Goal: Task Accomplishment & Management: Manage account settings

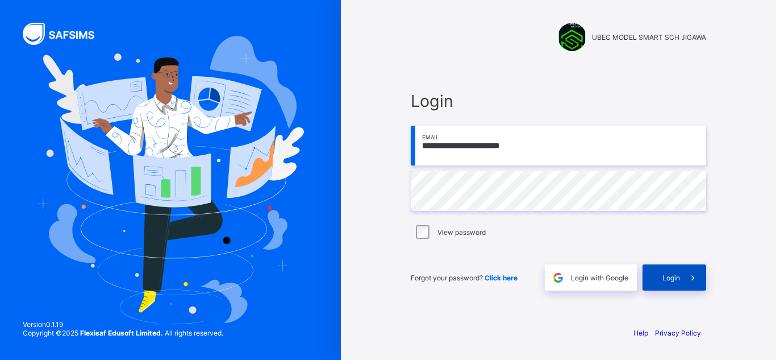
click at [675, 279] on span "Login" at bounding box center [672, 277] width 18 height 9
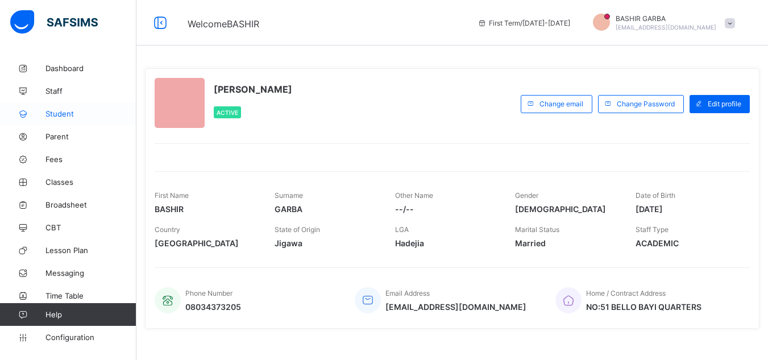
click at [60, 115] on span "Student" at bounding box center [90, 113] width 91 height 9
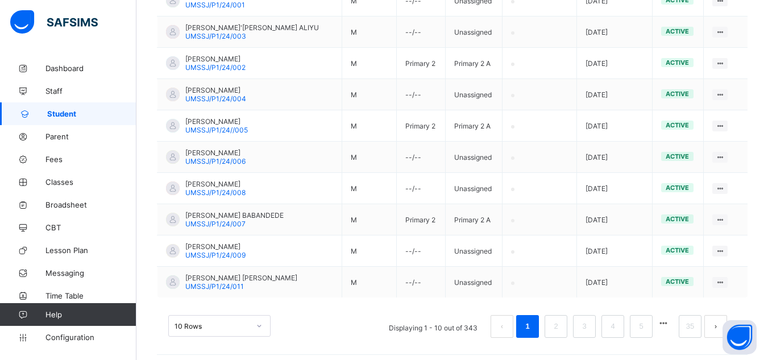
scroll to position [330, 0]
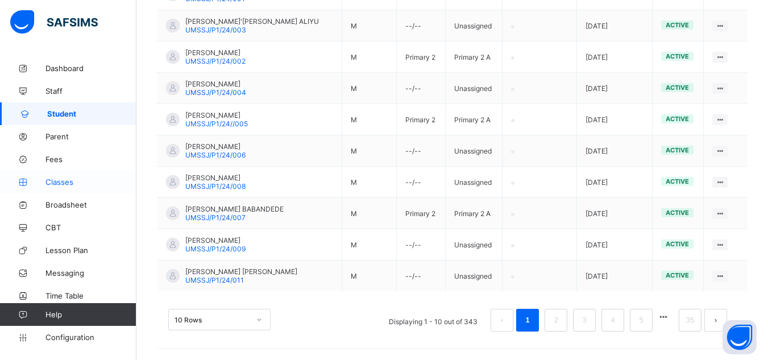
click at [84, 185] on span "Classes" at bounding box center [90, 181] width 91 height 9
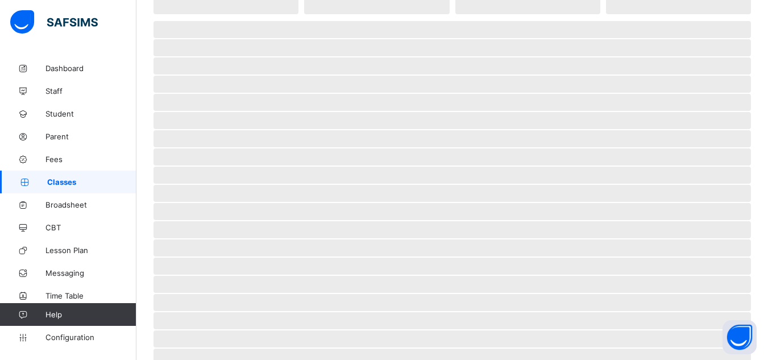
scroll to position [124, 0]
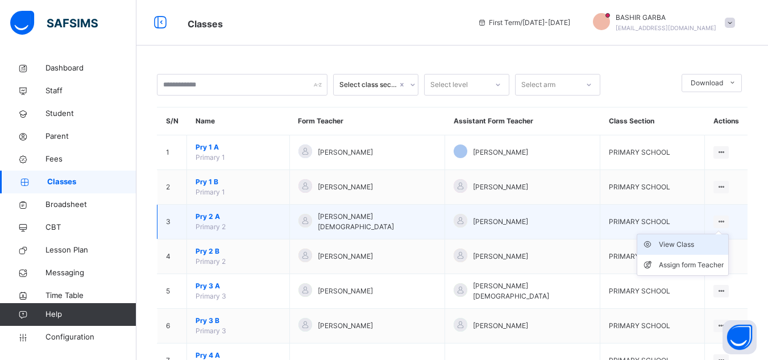
click at [687, 243] on div "View Class" at bounding box center [691, 244] width 65 height 11
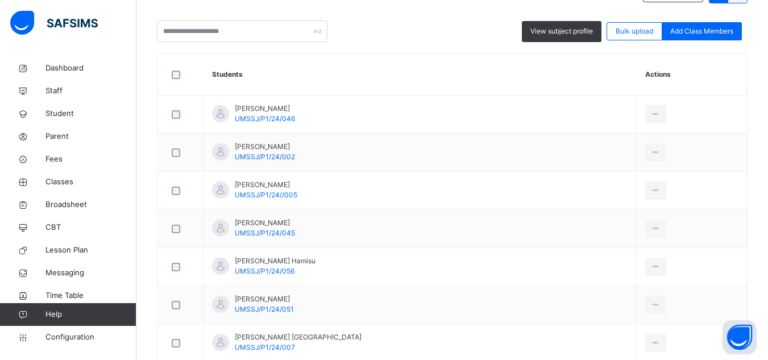
scroll to position [279, 0]
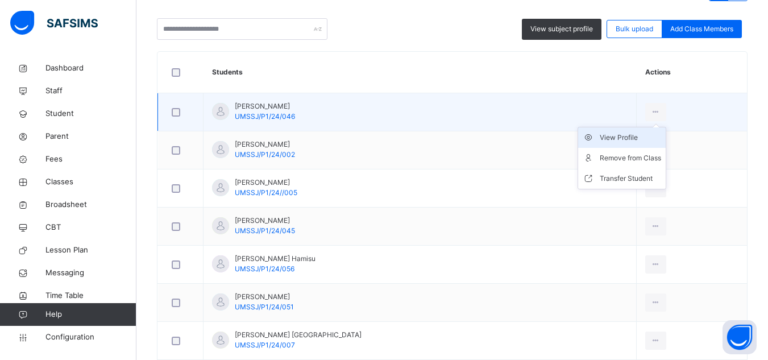
click at [625, 138] on div "View Profile" at bounding box center [630, 137] width 61 height 11
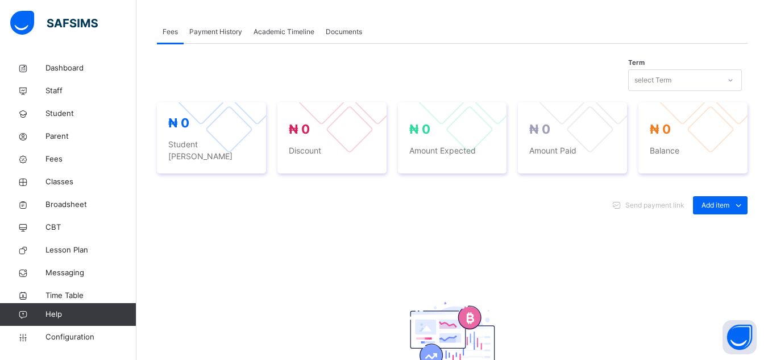
scroll to position [365, 0]
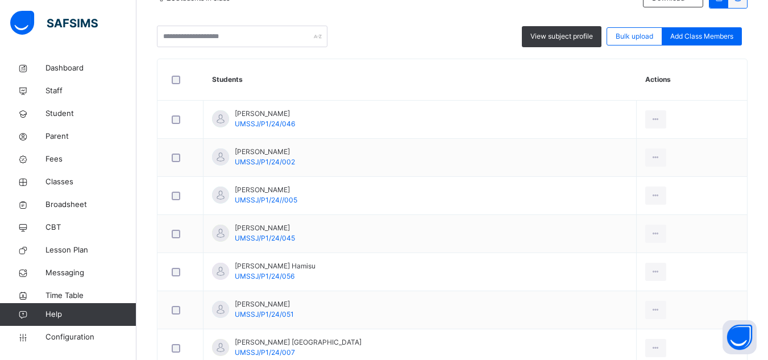
scroll to position [279, 0]
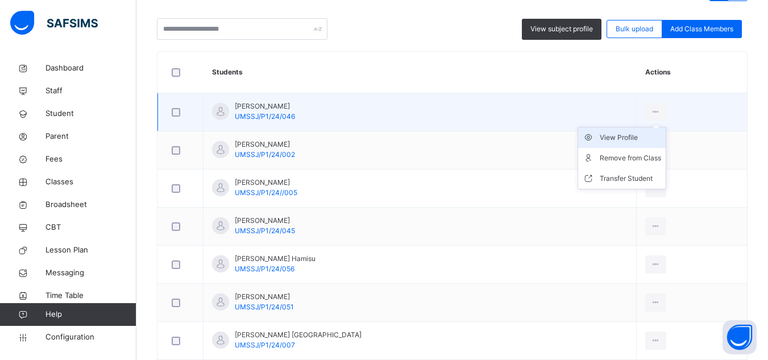
click at [632, 139] on div "View Profile" at bounding box center [630, 137] width 61 height 11
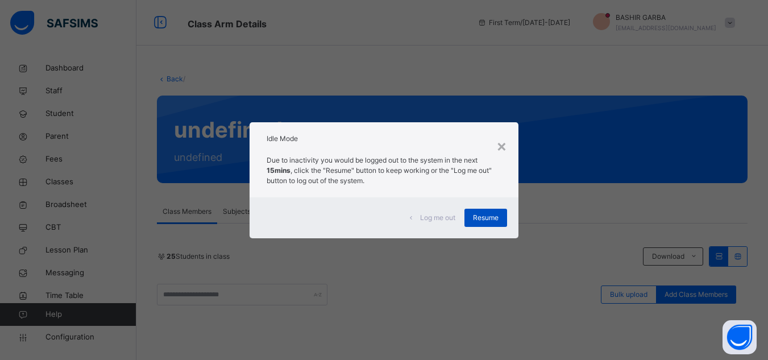
click at [477, 219] on span "Resume" at bounding box center [486, 218] width 26 height 10
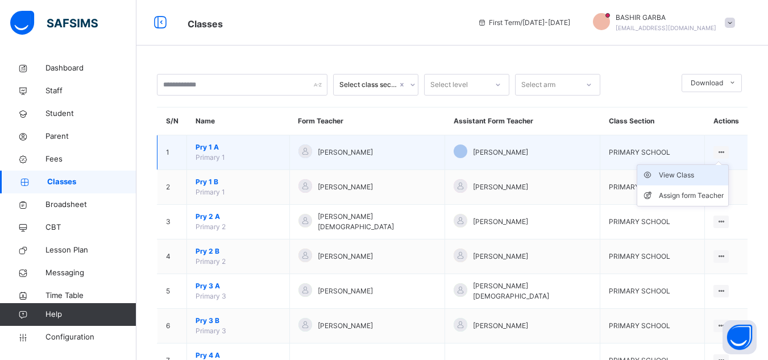
click at [702, 173] on div "View Class" at bounding box center [691, 174] width 65 height 11
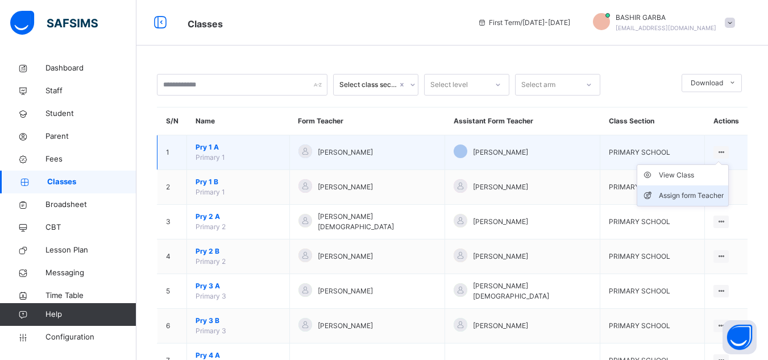
click at [720, 190] on div "Assign form Teacher" at bounding box center [691, 195] width 65 height 11
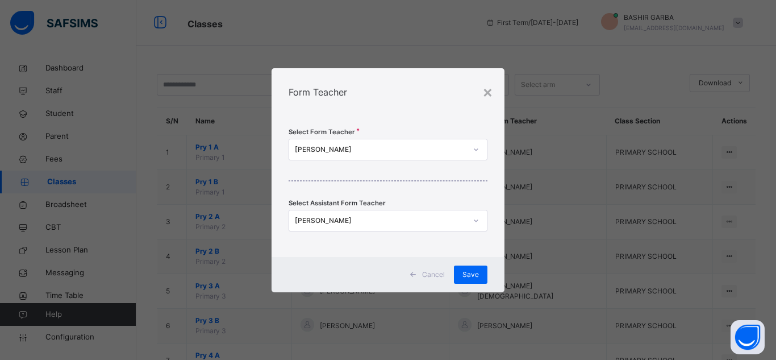
click at [477, 218] on icon at bounding box center [476, 220] width 7 height 11
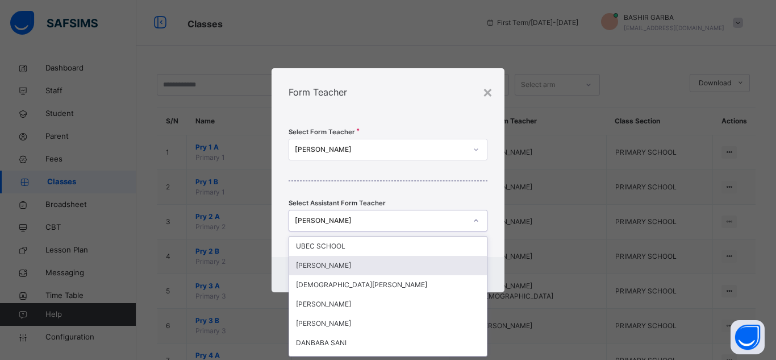
click at [446, 273] on div "[PERSON_NAME]" at bounding box center [388, 265] width 198 height 19
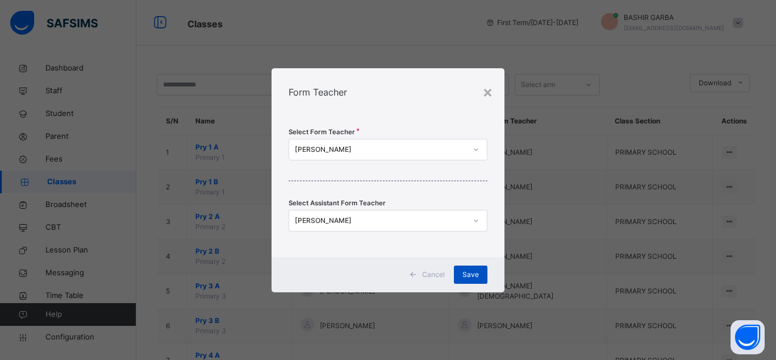
click at [467, 275] on span "Save" at bounding box center [471, 274] width 16 height 10
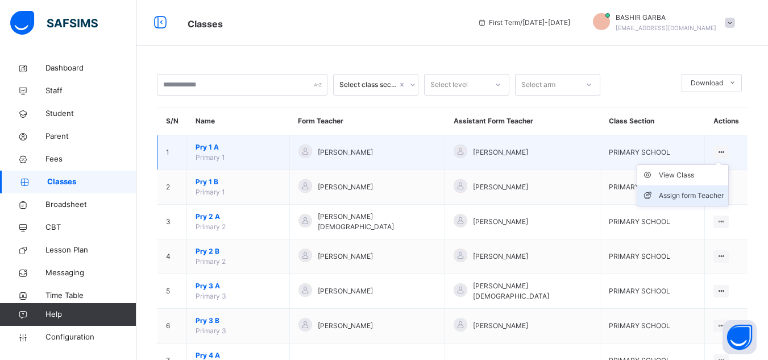
click at [715, 194] on div "Assign form Teacher" at bounding box center [691, 195] width 65 height 11
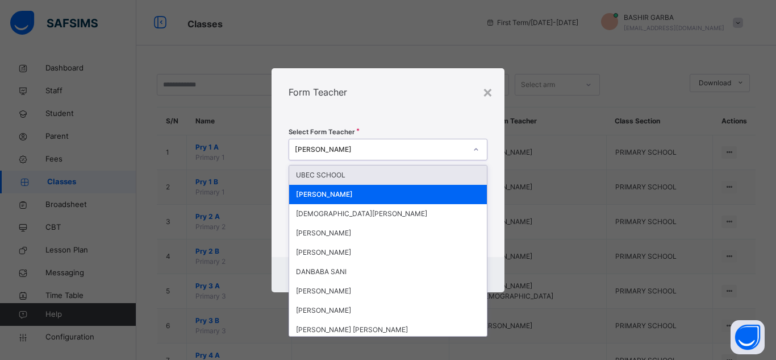
click at [473, 148] on icon at bounding box center [476, 149] width 7 height 11
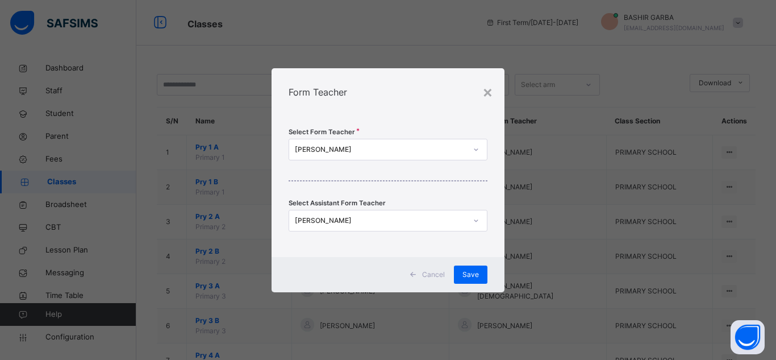
click at [431, 124] on div "Select Form Teacher [PERSON_NAME] Select Assistant Form Teacher [PERSON_NAME]" at bounding box center [388, 186] width 233 height 141
click at [472, 271] on span "Save" at bounding box center [471, 274] width 16 height 10
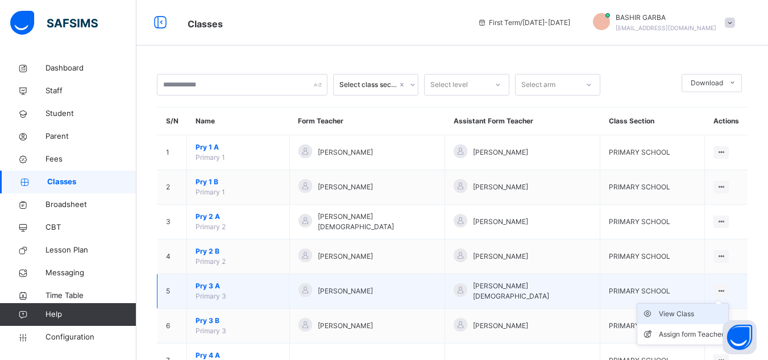
click at [704, 309] on div "View Class" at bounding box center [691, 313] width 65 height 11
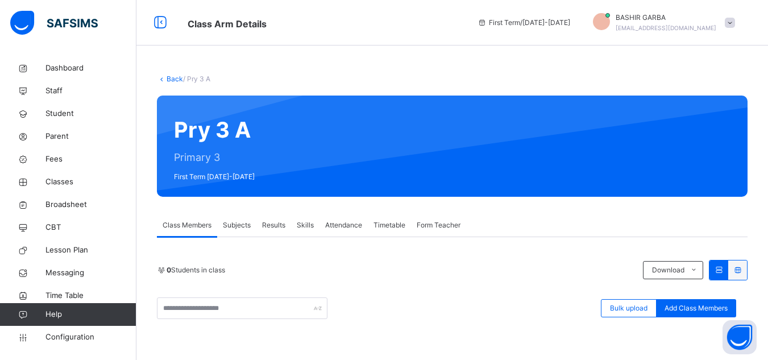
click at [70, 114] on span "Student" at bounding box center [90, 113] width 91 height 11
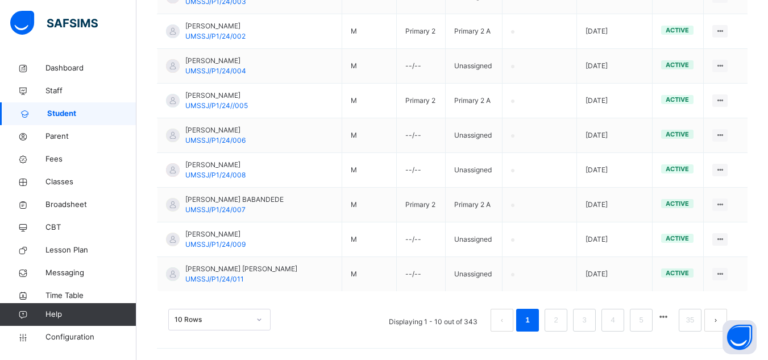
scroll to position [402, 0]
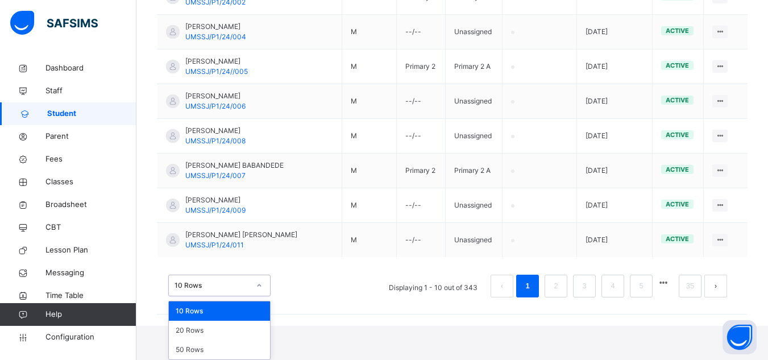
click at [259, 296] on div "option 10 Rows focused, 1 of 3. 3 results available. Use Up and Down to choose …" at bounding box center [219, 286] width 102 height 22
click at [251, 350] on div "50 Rows" at bounding box center [219, 349] width 101 height 19
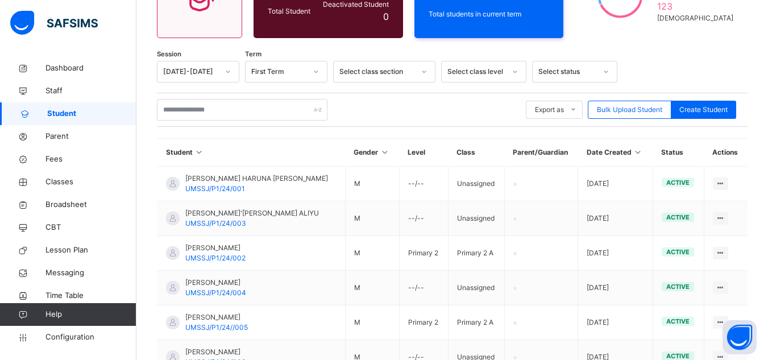
scroll to position [368, 0]
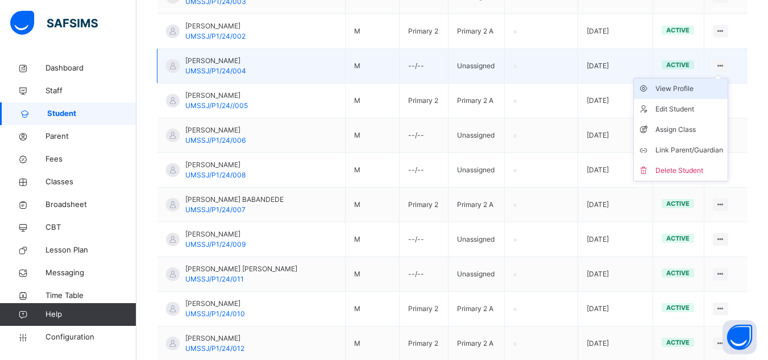
click at [697, 86] on div "View Profile" at bounding box center [689, 88] width 68 height 11
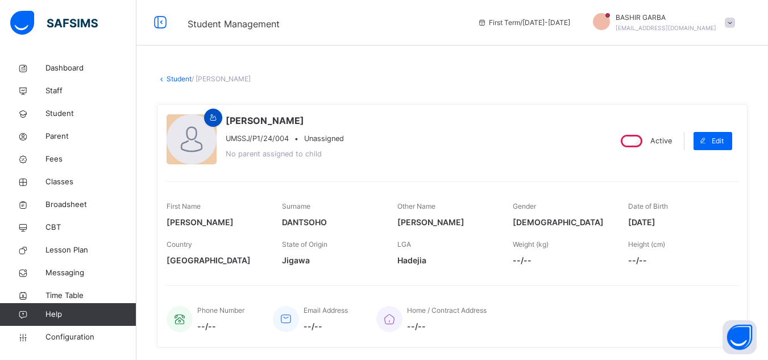
click at [214, 117] on icon at bounding box center [214, 118] width 10 height 10
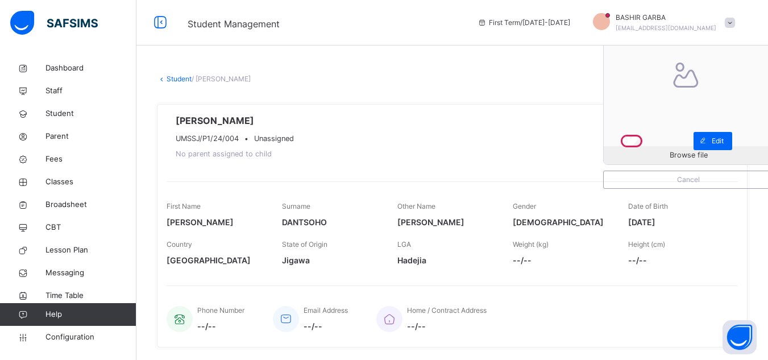
drag, startPoint x: 730, startPoint y: 106, endPoint x: 654, endPoint y: 120, distance: 76.9
click at [654, 120] on div at bounding box center [688, 79] width 169 height 169
drag, startPoint x: 446, startPoint y: 153, endPoint x: 422, endPoint y: 84, distance: 73.5
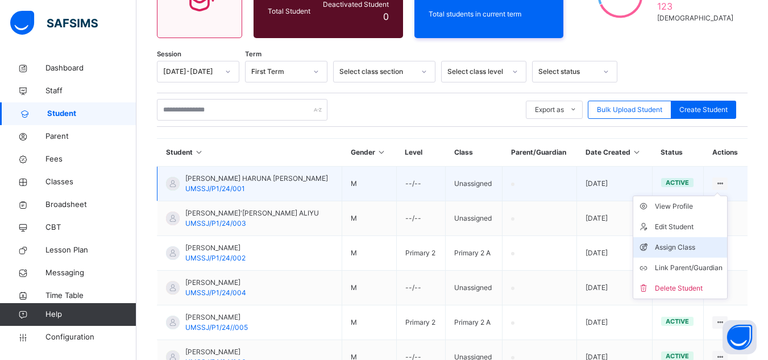
click at [705, 245] on div "Assign Class" at bounding box center [689, 247] width 68 height 11
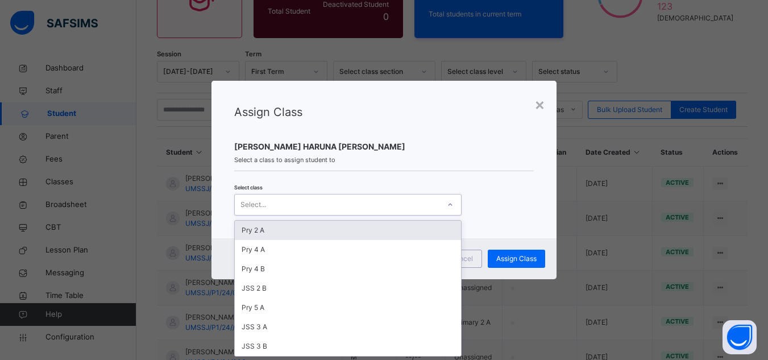
scroll to position [0, 0]
click at [448, 203] on icon at bounding box center [450, 204] width 7 height 11
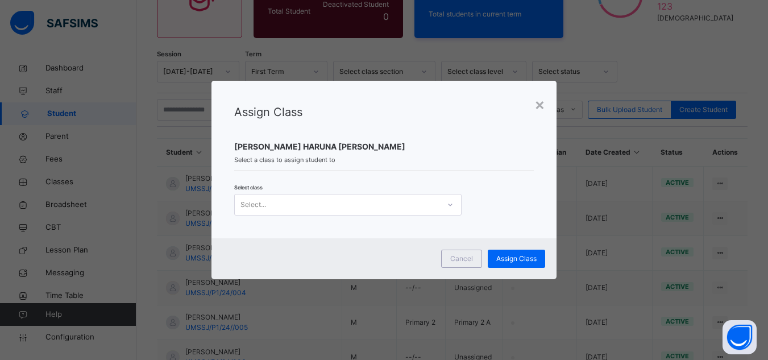
click at [569, 204] on div "× Assign Class [PERSON_NAME] HARUNA [PERSON_NAME] Select a class to assign stud…" at bounding box center [384, 180] width 768 height 360
click at [538, 105] on div "×" at bounding box center [539, 104] width 11 height 24
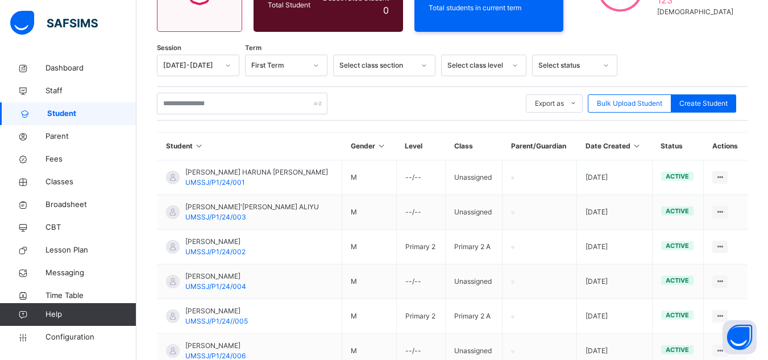
scroll to position [157, 0]
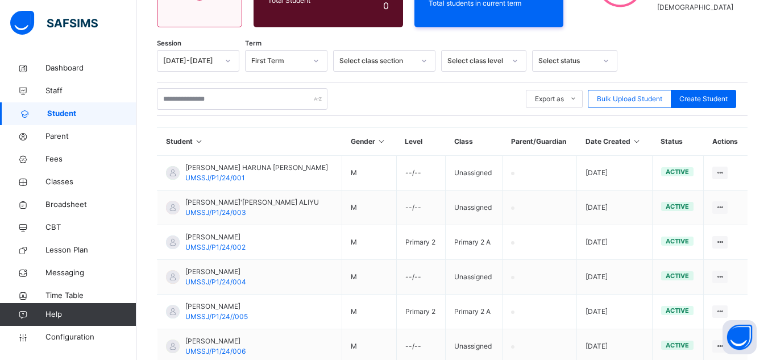
click at [655, 42] on div "Student 343 Total Student Active Student 343 Deactivated Student 0 285 Total st…" at bounding box center [452, 235] width 632 height 671
